Goal: Task Accomplishment & Management: Use online tool/utility

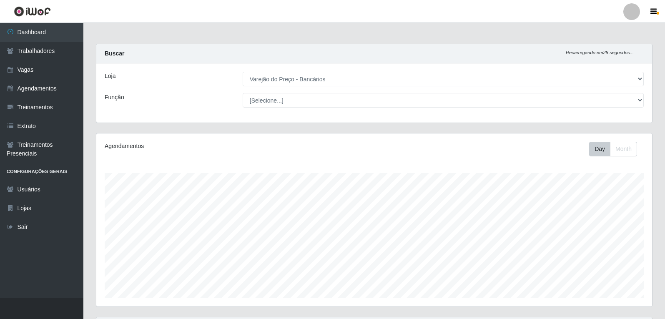
select select "157"
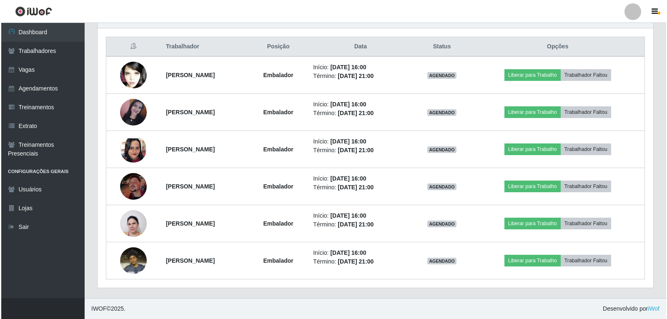
scroll to position [173, 556]
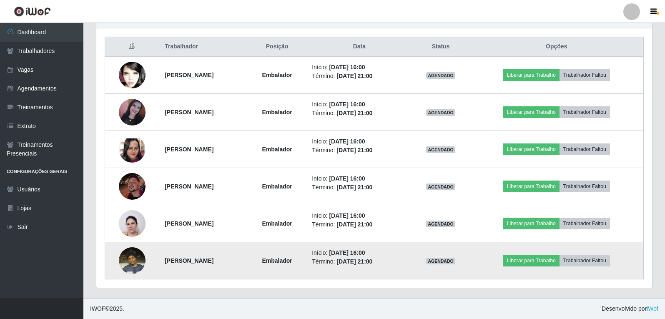
click at [119, 260] on img at bounding box center [132, 260] width 27 height 35
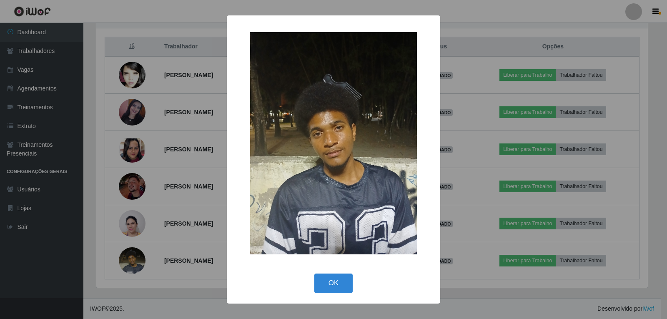
click at [118, 260] on div "× OK Cancel" at bounding box center [333, 159] width 667 height 319
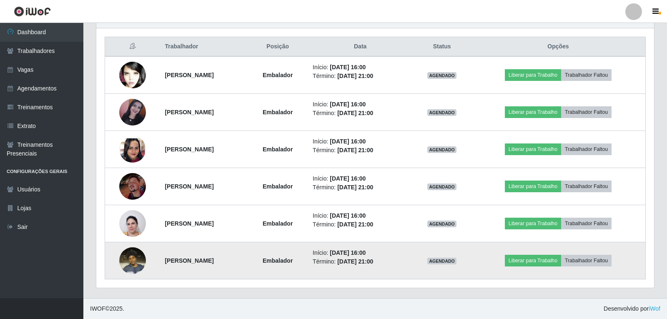
scroll to position [173, 556]
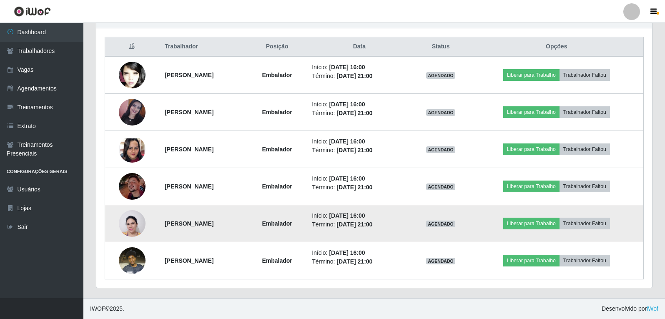
click at [130, 223] on img at bounding box center [132, 224] width 27 height 36
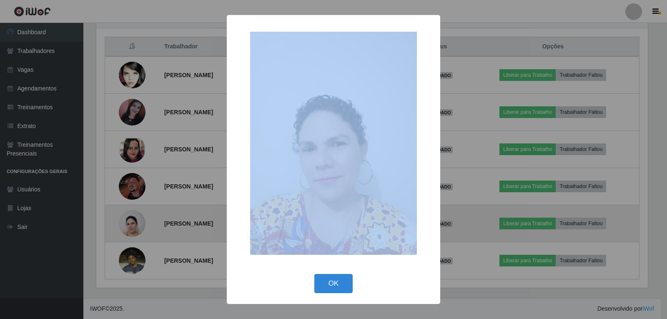
click at [130, 223] on div "× OK Cancel" at bounding box center [333, 159] width 667 height 319
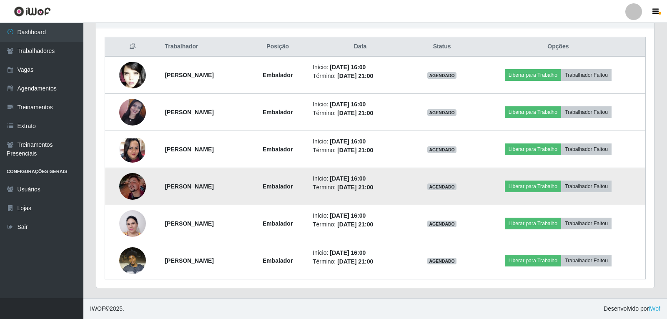
scroll to position [173, 556]
click at [136, 181] on img at bounding box center [132, 186] width 27 height 27
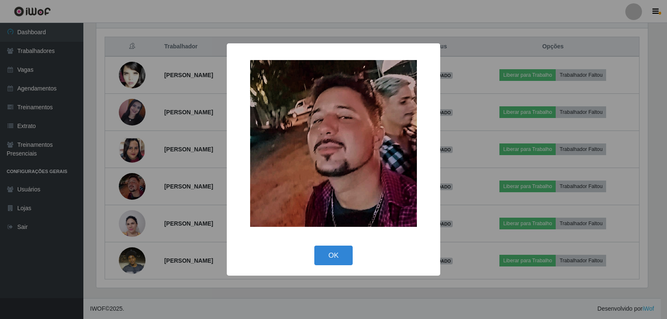
click at [130, 188] on div "× OK Cancel" at bounding box center [333, 159] width 667 height 319
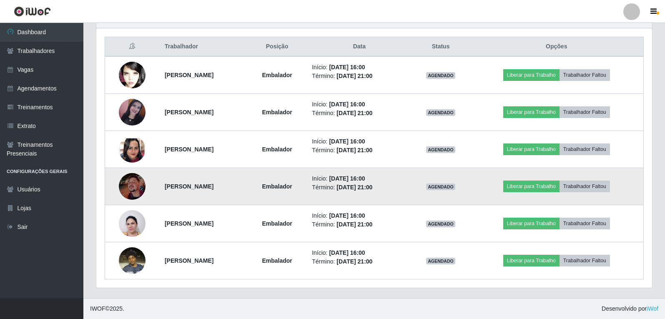
scroll to position [173, 556]
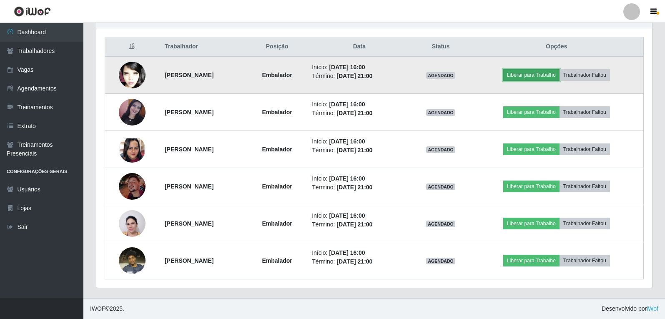
click at [559, 73] on button "Liberar para Trabalho" at bounding box center [531, 75] width 56 height 12
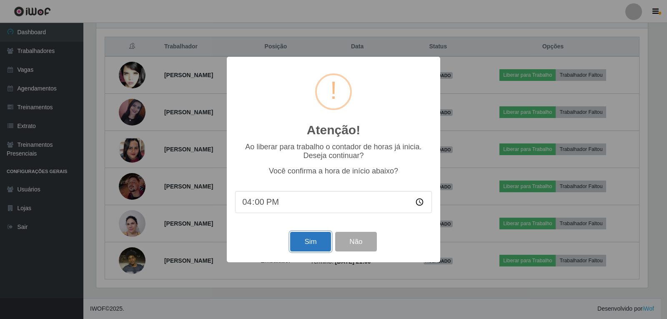
click at [325, 240] on button "Sim" at bounding box center [310, 242] width 40 height 20
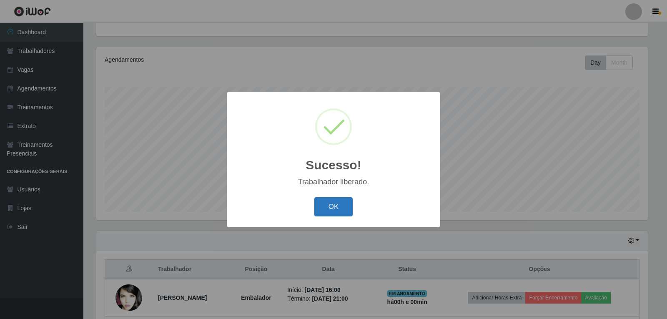
click at [316, 209] on button "OK" at bounding box center [333, 207] width 39 height 20
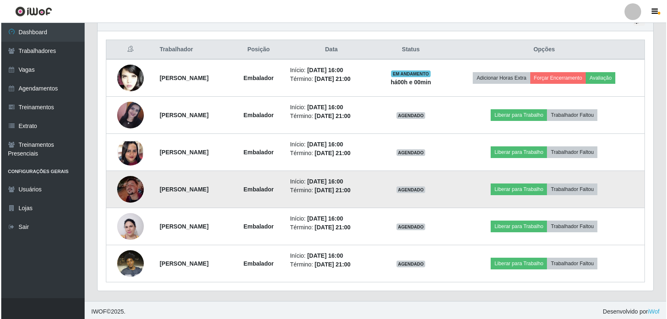
scroll to position [309, 0]
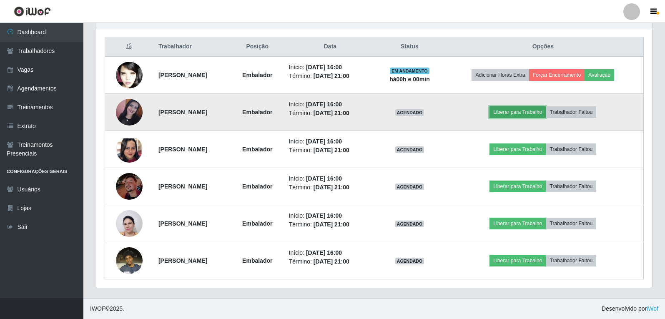
click at [528, 113] on button "Liberar para Trabalho" at bounding box center [517, 112] width 56 height 12
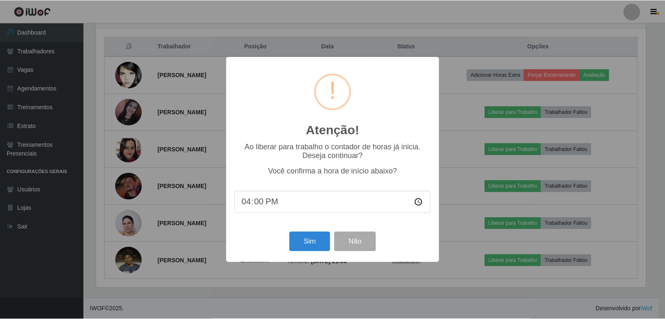
scroll to position [173, 552]
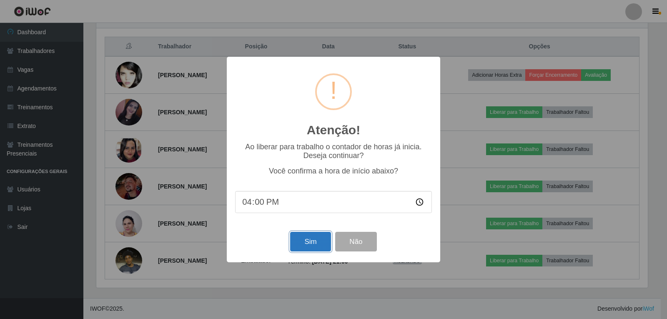
click at [314, 236] on button "Sim" at bounding box center [310, 242] width 40 height 20
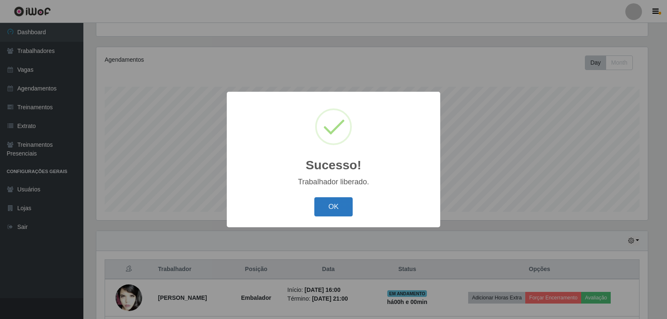
click at [328, 202] on button "OK" at bounding box center [333, 207] width 39 height 20
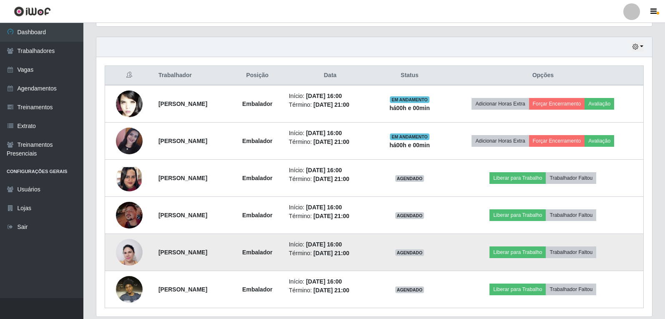
scroll to position [295, 0]
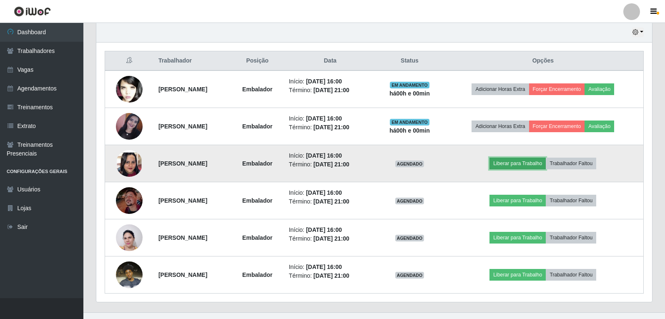
click at [524, 164] on button "Liberar para Trabalho" at bounding box center [517, 164] width 56 height 12
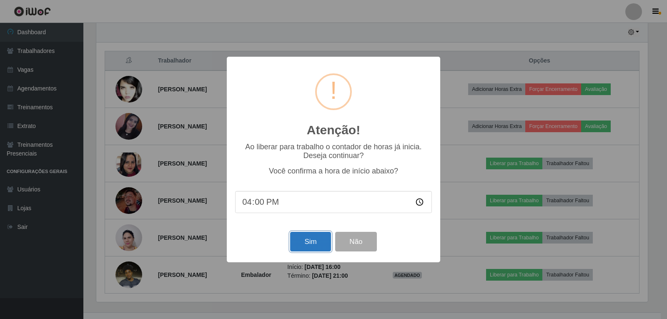
click at [306, 243] on button "Sim" at bounding box center [310, 242] width 40 height 20
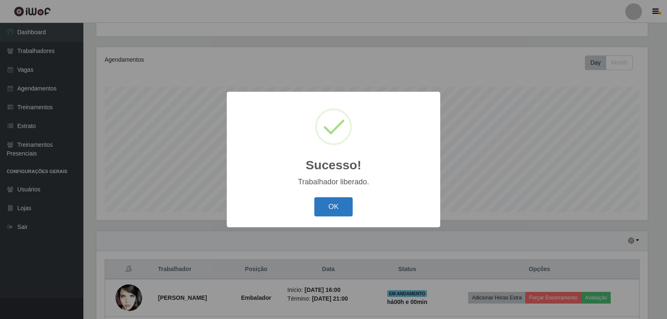
click at [345, 202] on button "OK" at bounding box center [333, 207] width 39 height 20
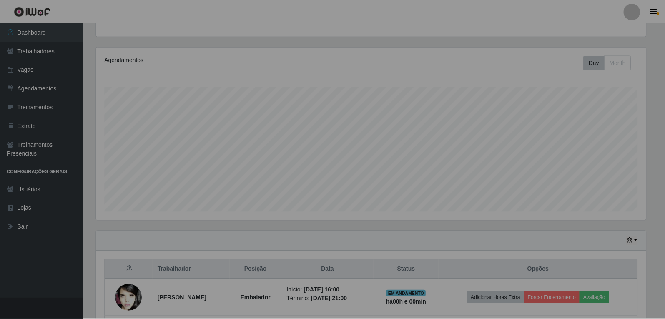
scroll to position [0, 0]
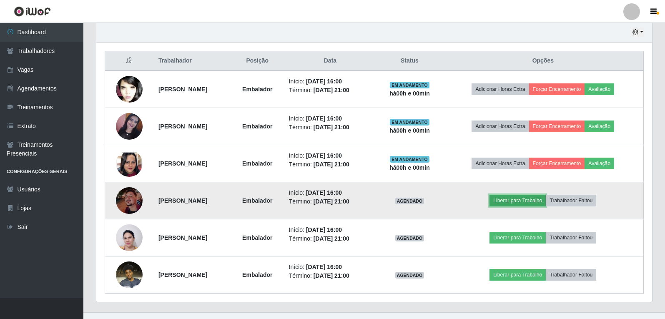
click at [514, 202] on button "Liberar para Trabalho" at bounding box center [517, 201] width 56 height 12
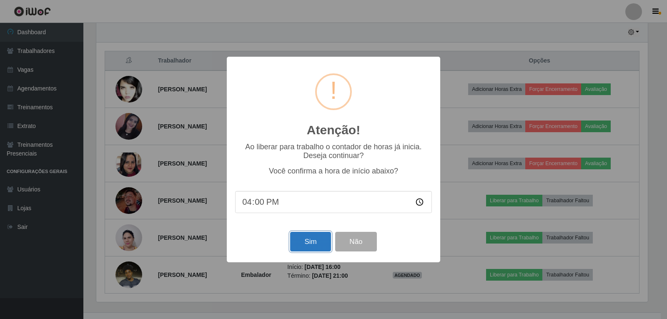
click at [299, 241] on button "Sim" at bounding box center [310, 242] width 40 height 20
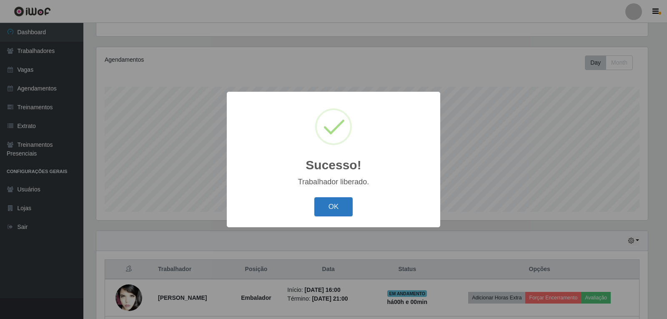
click at [344, 209] on button "OK" at bounding box center [333, 207] width 39 height 20
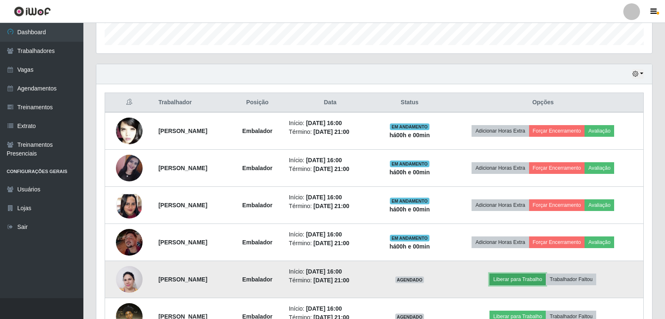
click at [523, 276] on button "Liberar para Trabalho" at bounding box center [517, 279] width 56 height 12
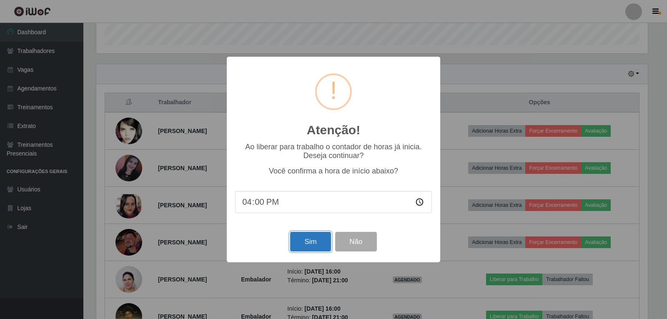
click at [311, 243] on button "Sim" at bounding box center [310, 242] width 40 height 20
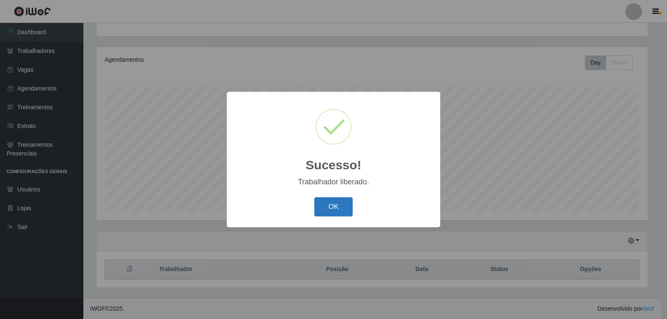
click at [341, 208] on button "OK" at bounding box center [333, 207] width 39 height 20
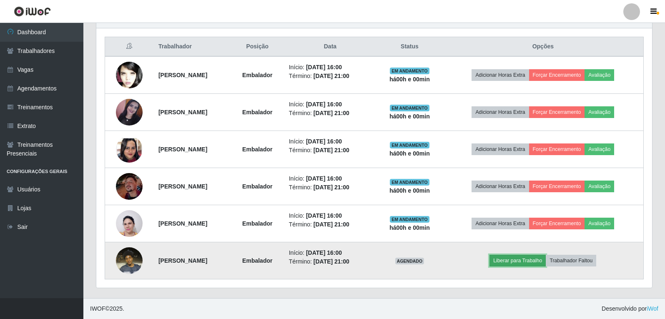
click at [524, 257] on button "Liberar para Trabalho" at bounding box center [517, 261] width 56 height 12
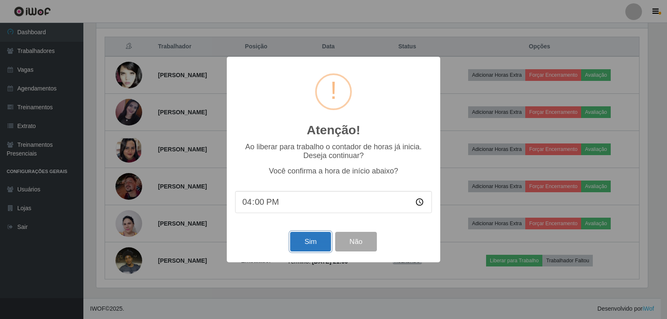
click at [298, 243] on button "Sim" at bounding box center [310, 242] width 40 height 20
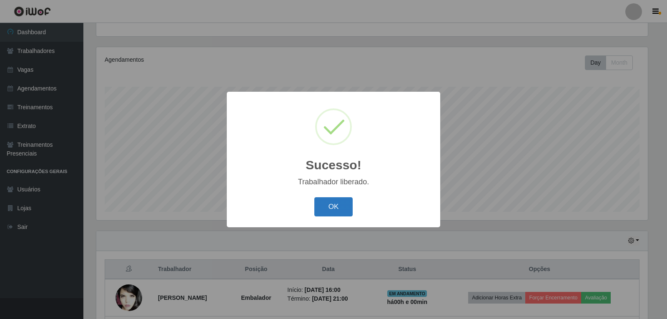
click at [340, 213] on button "OK" at bounding box center [333, 207] width 39 height 20
